Goal: Task Accomplishment & Management: Manage account settings

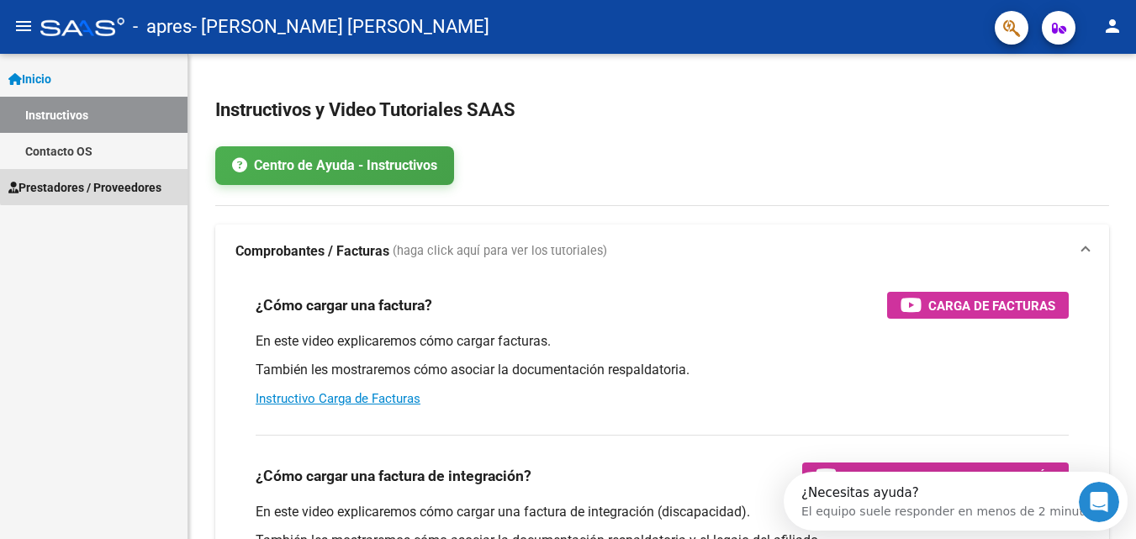
click at [109, 180] on span "Prestadores / Proveedores" at bounding box center [84, 187] width 153 height 19
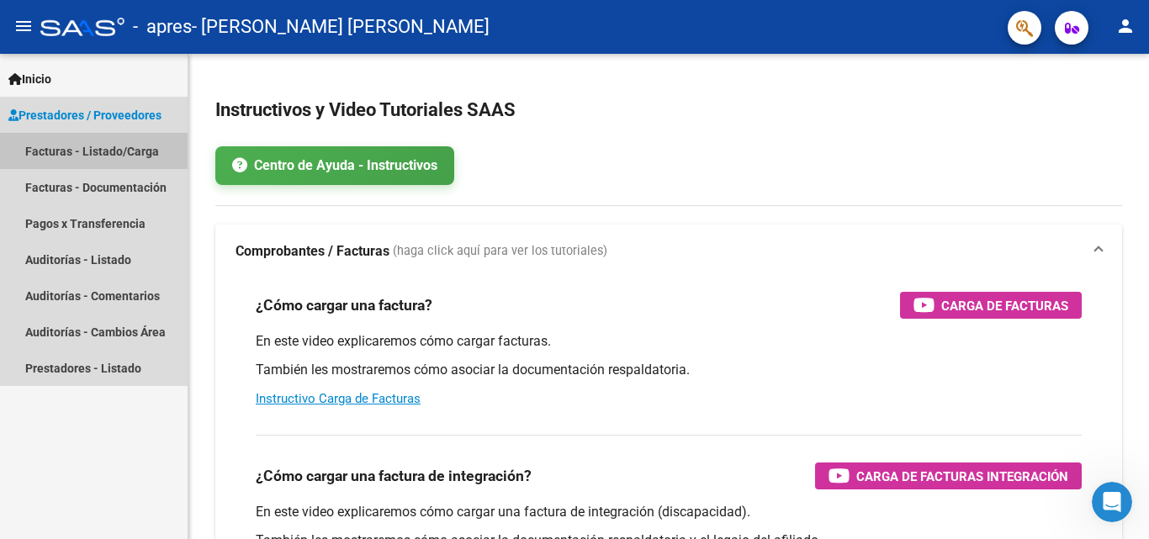
click at [115, 151] on link "Facturas - Listado/Carga" at bounding box center [94, 151] width 188 height 36
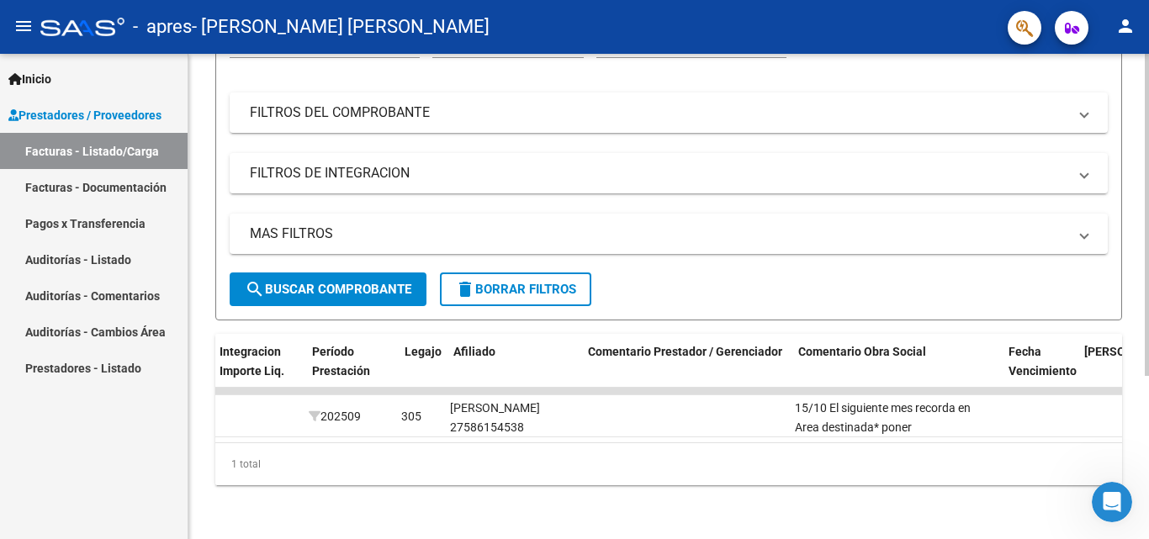
scroll to position [0, 2095]
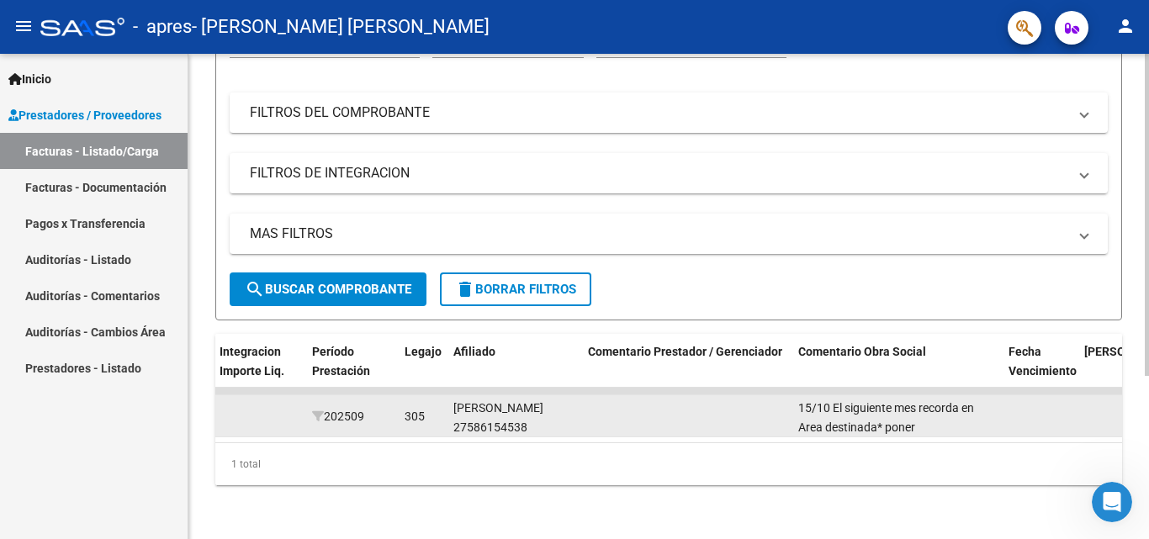
click at [937, 408] on div "15/10 El siguiente mes recorda en Area destinada* poner INTEGRACION, poner el p…" at bounding box center [896, 416] width 197 height 35
click at [919, 408] on div "15/10 El siguiente mes recorda en Area destinada* poner INTEGRACION, poner el p…" at bounding box center [896, 416] width 197 height 35
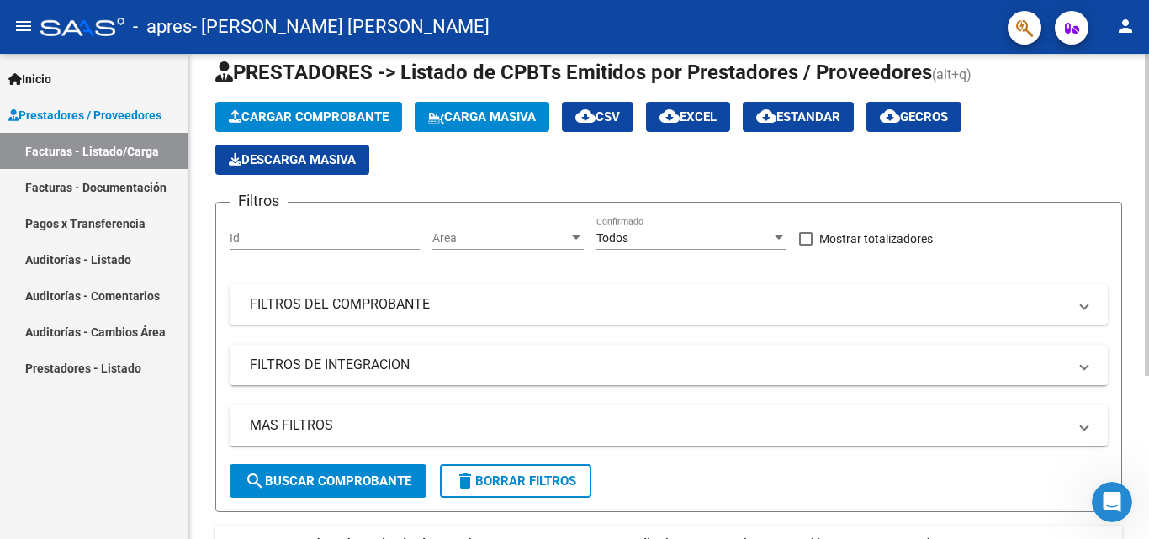
scroll to position [0, 0]
